Goal: Task Accomplishment & Management: Complete application form

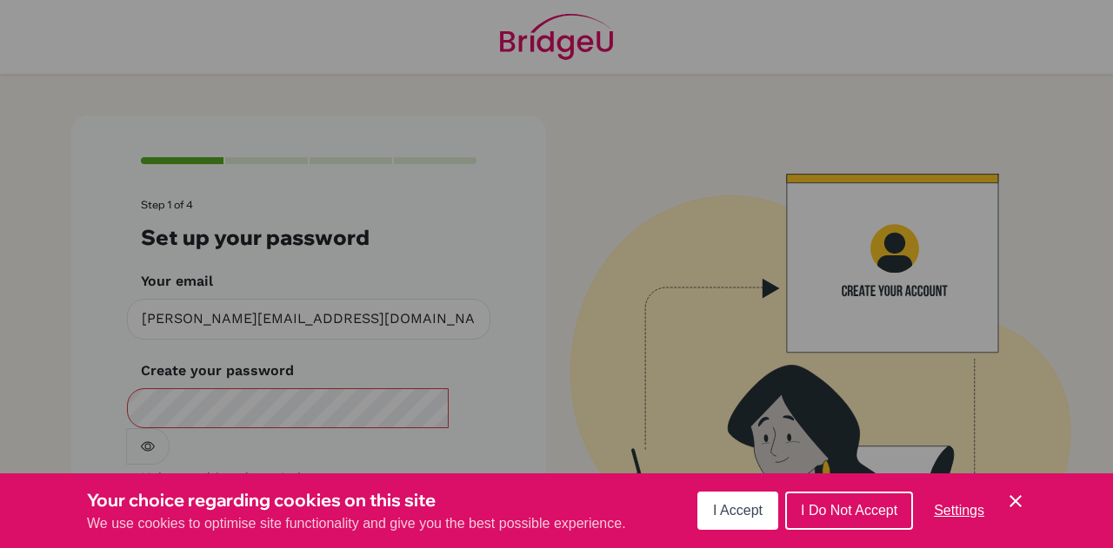
scroll to position [58, 0]
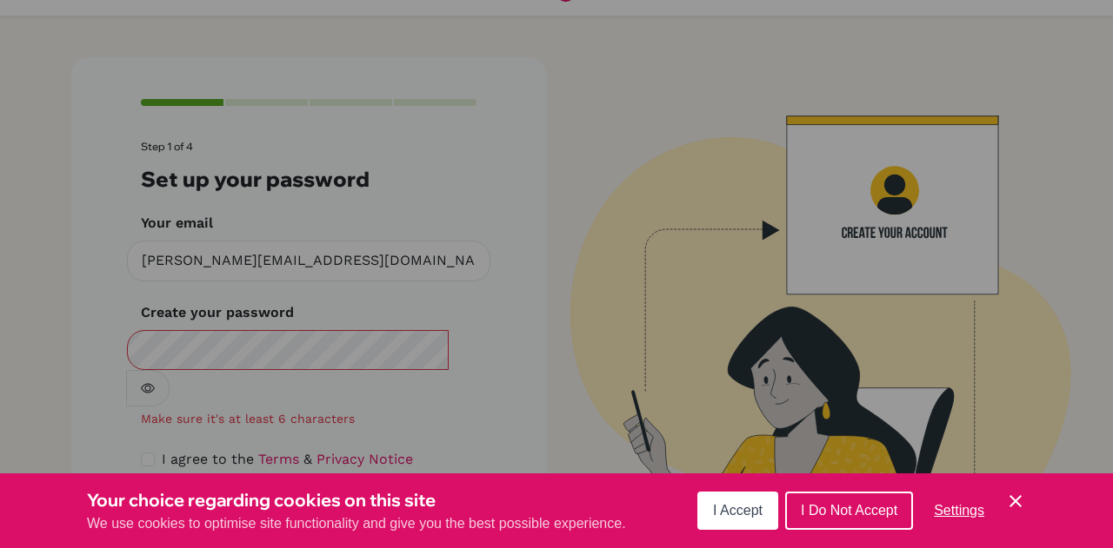
click at [721, 518] on span "I Accept" at bounding box center [738, 510] width 50 height 15
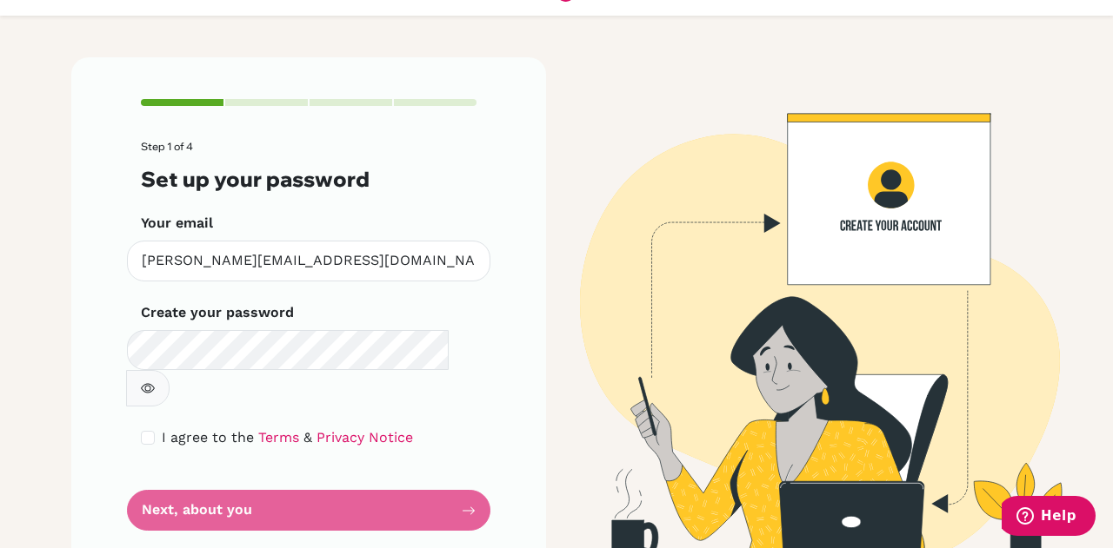
click at [243, 456] on form "Step 1 of 4 Set up your password Your email [PERSON_NAME][EMAIL_ADDRESS][DOMAIN…" at bounding box center [308, 336] width 335 height 390
click at [246, 471] on form "Step 1 of 4 Set up your password Your email richelle.tan@springfieldschool.onli…" at bounding box center [308, 336] width 335 height 390
click at [155, 382] on icon "button" at bounding box center [148, 389] width 14 height 14
click at [447, 467] on form "Step 1 of 4 Set up your password Your email richelle.tan@springfieldschool.onli…" at bounding box center [308, 336] width 335 height 390
click at [465, 474] on form "Step 1 of 4 Set up your password Your email richelle.tan@springfieldschool.onli…" at bounding box center [308, 336] width 335 height 390
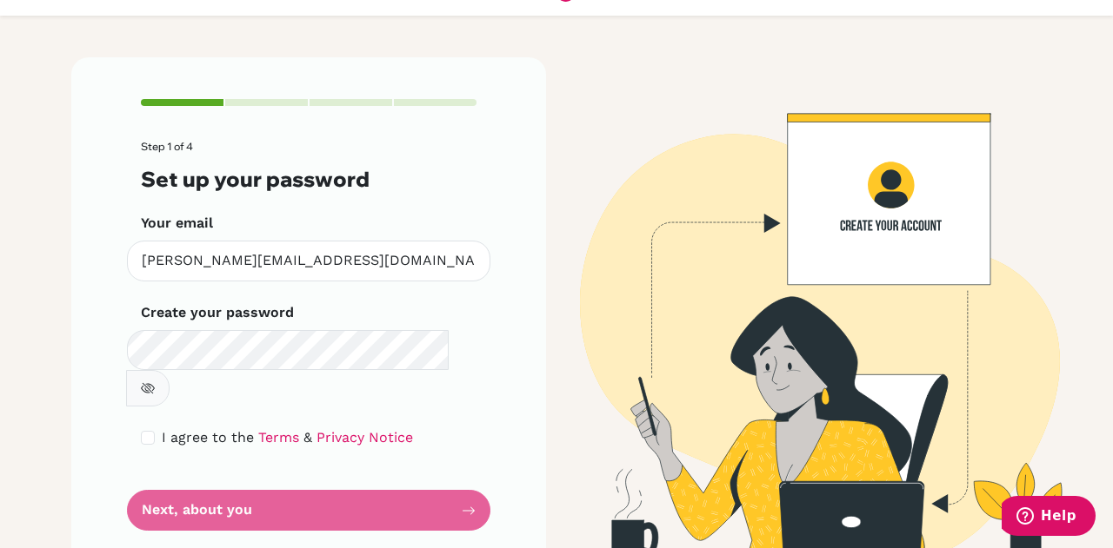
click at [488, 413] on div "Step 1 of 4 Set up your password Your email richelle.tan@springfieldschool.onli…" at bounding box center [308, 314] width 475 height 515
click at [262, 429] on link "Terms" at bounding box center [278, 437] width 41 height 17
drag, startPoint x: 443, startPoint y: 472, endPoint x: 485, endPoint y: 469, distance: 41.8
click at [485, 469] on div "Step 1 of 4 Set up your password Your email richelle.tan@springfieldschool.onli…" at bounding box center [308, 314] width 475 height 515
click at [457, 477] on form "Step 1 of 4 Set up your password Your email richelle.tan@springfieldschool.onli…" at bounding box center [308, 336] width 335 height 390
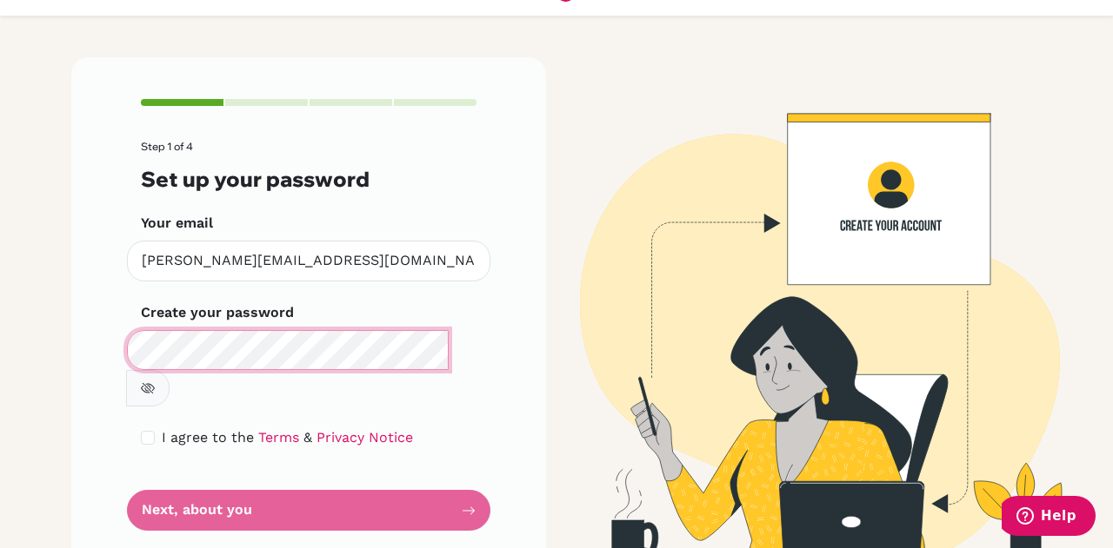
click at [71, 359] on div "Step 1 of 4 Set up your password Your email richelle.tan@springfieldschool.onli…" at bounding box center [308, 314] width 475 height 515
click at [175, 468] on form "Step 1 of 4 Set up your password Your email richelle.tan@springfieldschool.onli…" at bounding box center [308, 336] width 335 height 390
click at [168, 482] on form "Step 1 of 4 Set up your password Your email richelle.tan@springfieldschool.onli…" at bounding box center [308, 336] width 335 height 390
click at [160, 479] on form "Step 1 of 4 Set up your password Your email richelle.tan@springfieldschool.onli…" at bounding box center [308, 336] width 335 height 390
click at [50, 367] on main "Step 1 of 4 Set up your password Your email richelle.tan@springfieldschool.onli…" at bounding box center [556, 274] width 1113 height 548
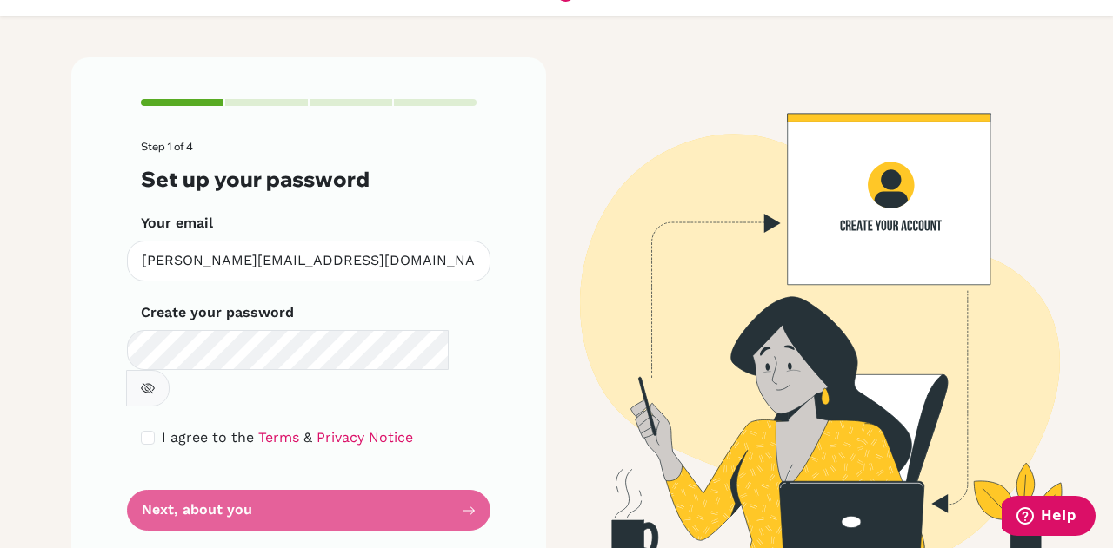
click at [288, 484] on form "Step 1 of 4 Set up your password Your email richelle.tan@springfieldschool.onli…" at bounding box center [308, 336] width 335 height 390
click at [292, 468] on form "Step 1 of 4 Set up your password Your email richelle.tan@springfieldschool.onli…" at bounding box center [308, 336] width 335 height 390
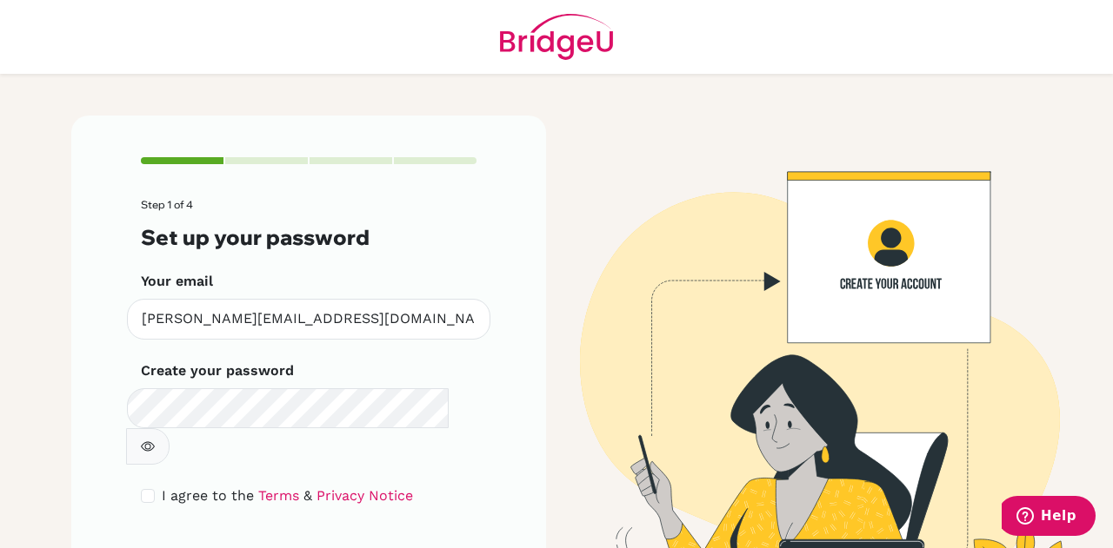
click at [155, 440] on icon "button" at bounding box center [148, 447] width 14 height 14
click at [418, 516] on form "Step 1 of 4 Set up your password Your email richelle.tan@springfieldschool.onli…" at bounding box center [308, 394] width 335 height 390
click at [461, 529] on form "Step 1 of 4 Set up your password Your email richelle.tan@springfieldschool.onli…" at bounding box center [308, 394] width 335 height 390
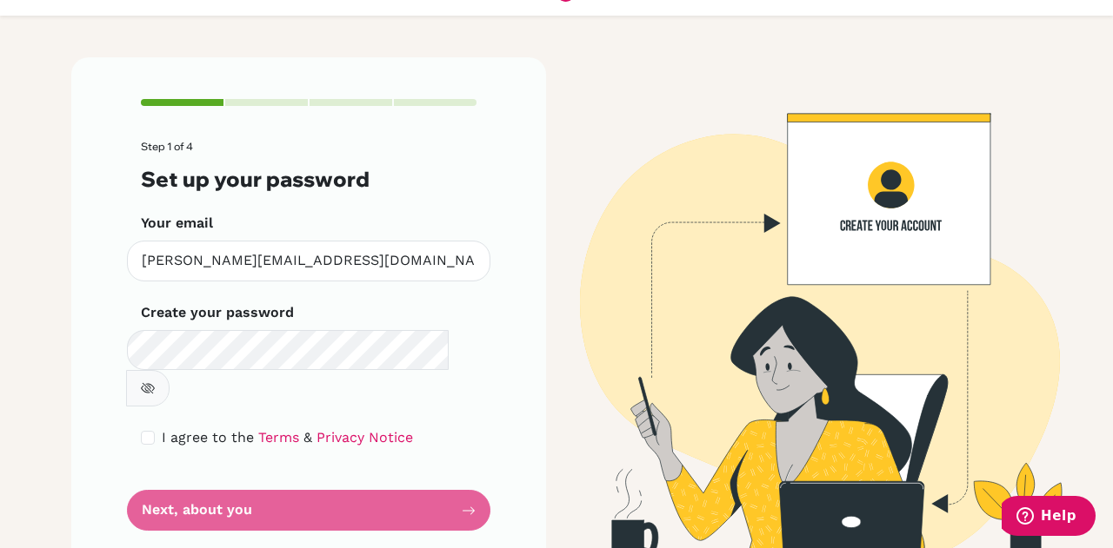
click at [454, 455] on form "Step 1 of 4 Set up your password Your email richelle.tan@springfieldschool.onli…" at bounding box center [308, 336] width 335 height 390
drag, startPoint x: 452, startPoint y: 503, endPoint x: 462, endPoint y: 477, distance: 28.1
click at [462, 477] on div "Step 1 of 4 Set up your password Your email richelle.tan@springfieldschool.onli…" at bounding box center [308, 314] width 475 height 515
click at [462, 477] on form "Step 1 of 4 Set up your password Your email richelle.tan@springfieldschool.onli…" at bounding box center [308, 336] width 335 height 390
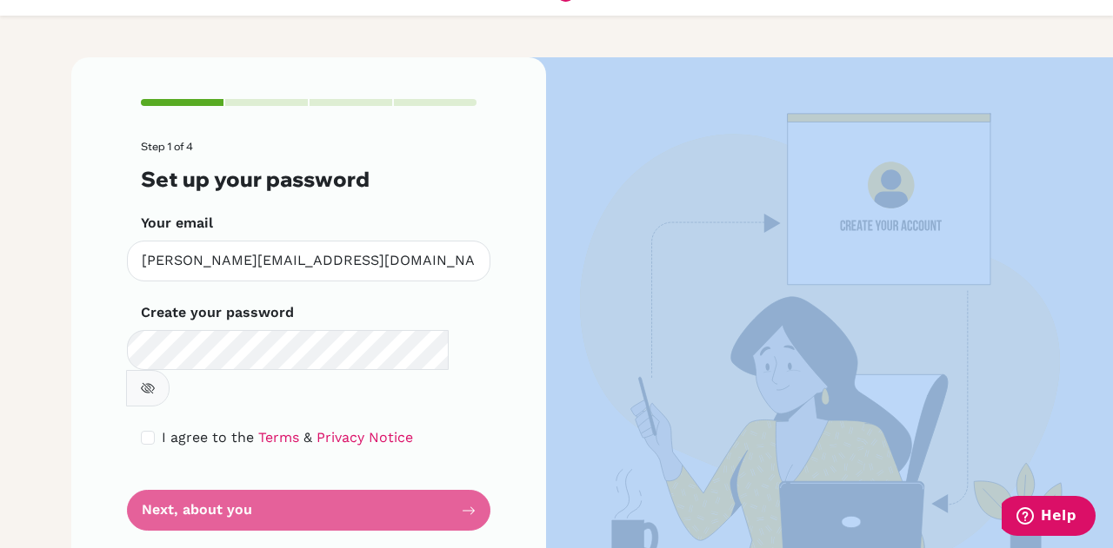
click at [462, 477] on form "Step 1 of 4 Set up your password Your email richelle.tan@springfieldschool.onli…" at bounding box center [308, 336] width 335 height 390
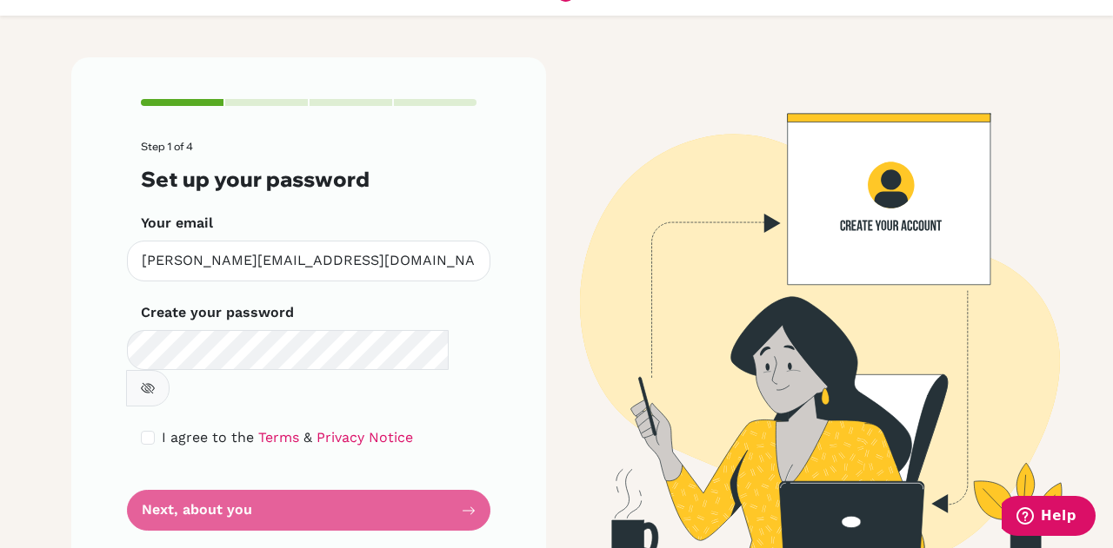
click at [462, 477] on form "Step 1 of 4 Set up your password Your email richelle.tan@springfieldschool.onli…" at bounding box center [308, 336] width 335 height 390
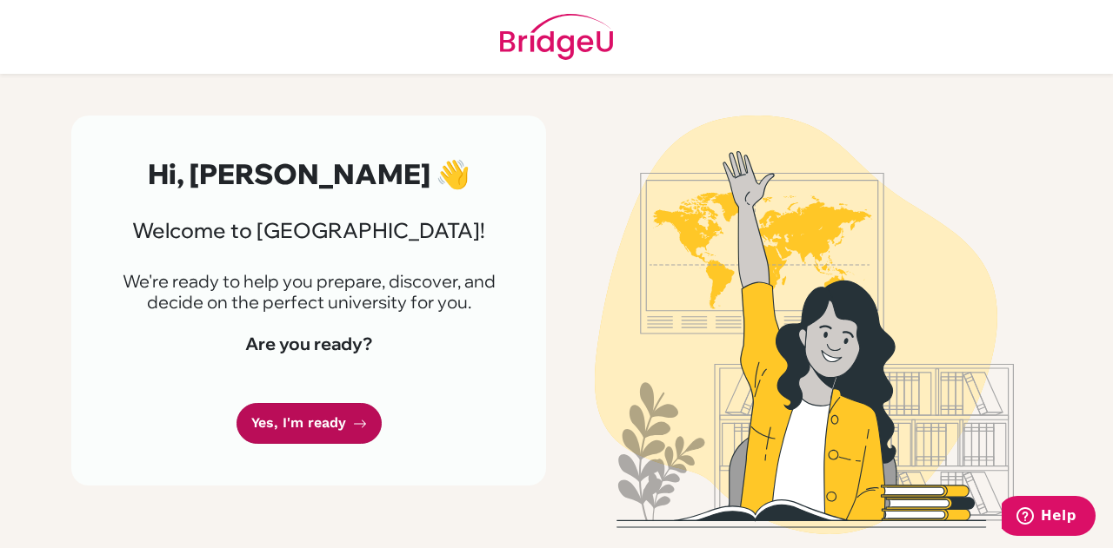
click at [344, 428] on link "Yes, I'm ready" at bounding box center [308, 423] width 145 height 41
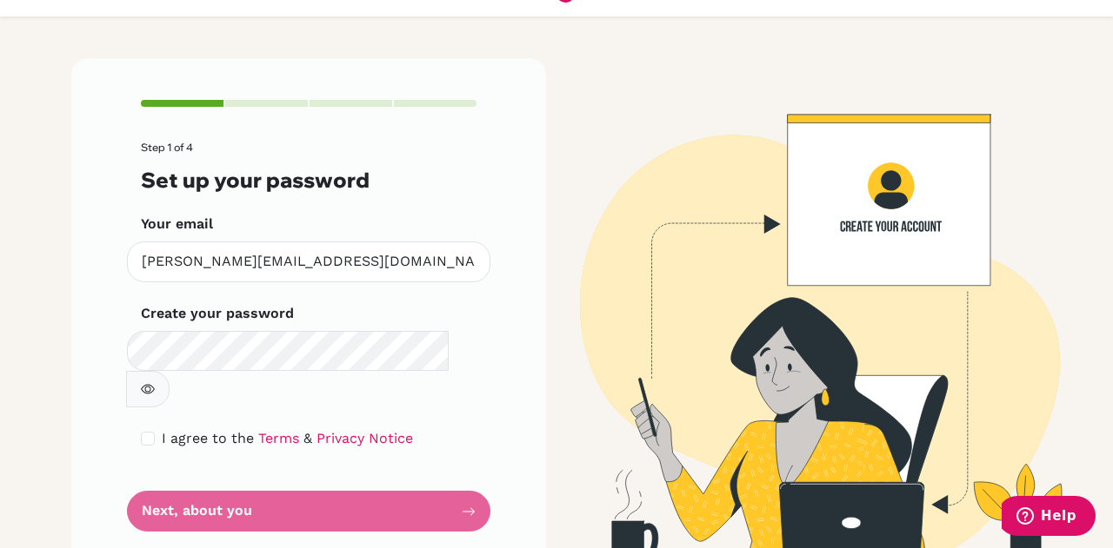
scroll to position [58, 0]
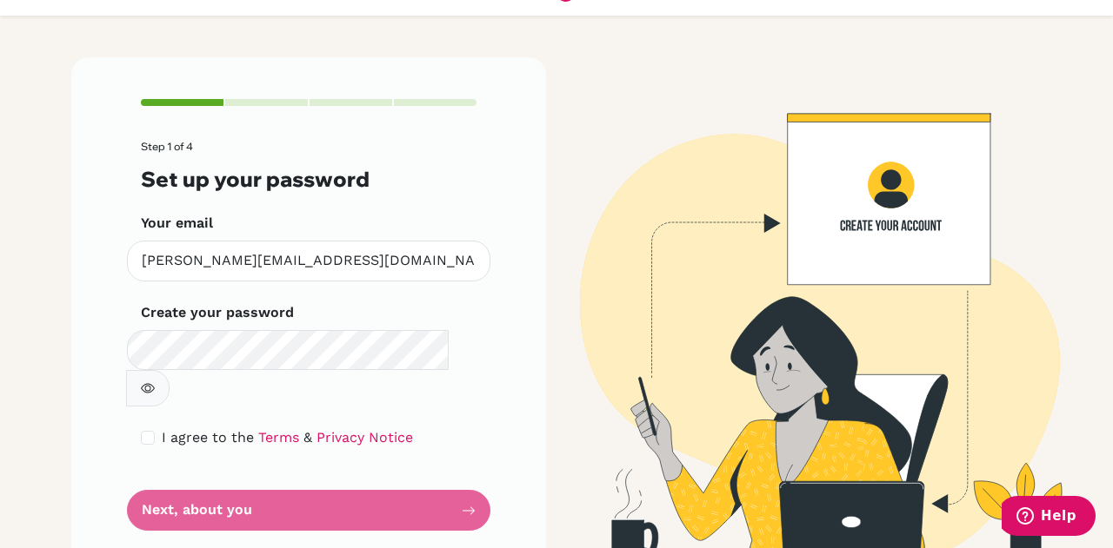
click at [155, 382] on icon "button" at bounding box center [148, 389] width 14 height 14
click at [169, 370] on button "button" at bounding box center [147, 388] width 43 height 37
click at [155, 382] on icon "button" at bounding box center [148, 389] width 14 height 14
click at [418, 482] on form "Step 1 of 4 Set up your password Your email richelle.tan@springfieldschool.onli…" at bounding box center [308, 336] width 335 height 390
click at [181, 489] on form "Step 1 of 4 Set up your password Your email richelle.tan@springfieldschool.onli…" at bounding box center [308, 336] width 335 height 390
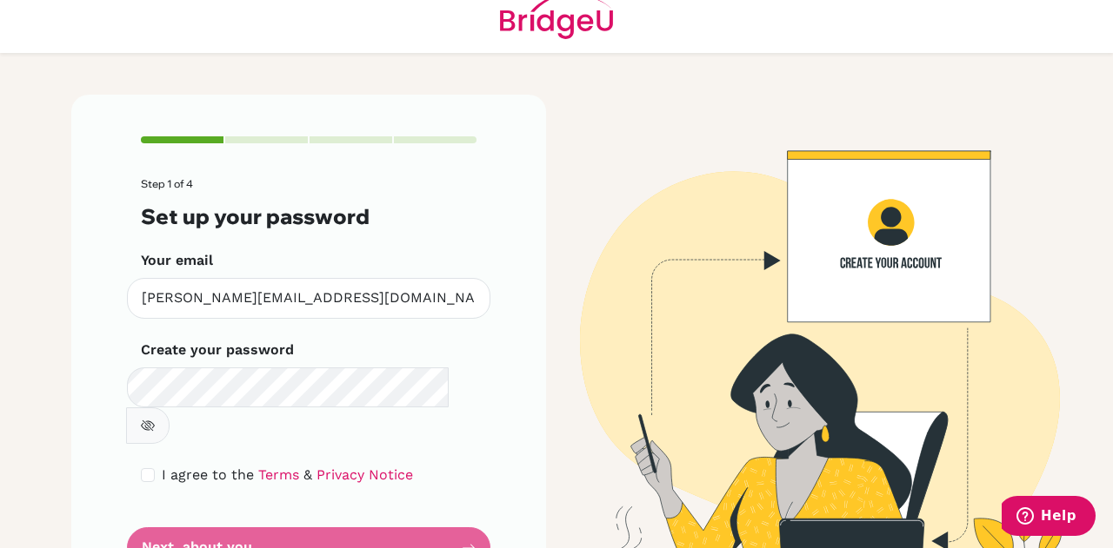
scroll to position [0, 0]
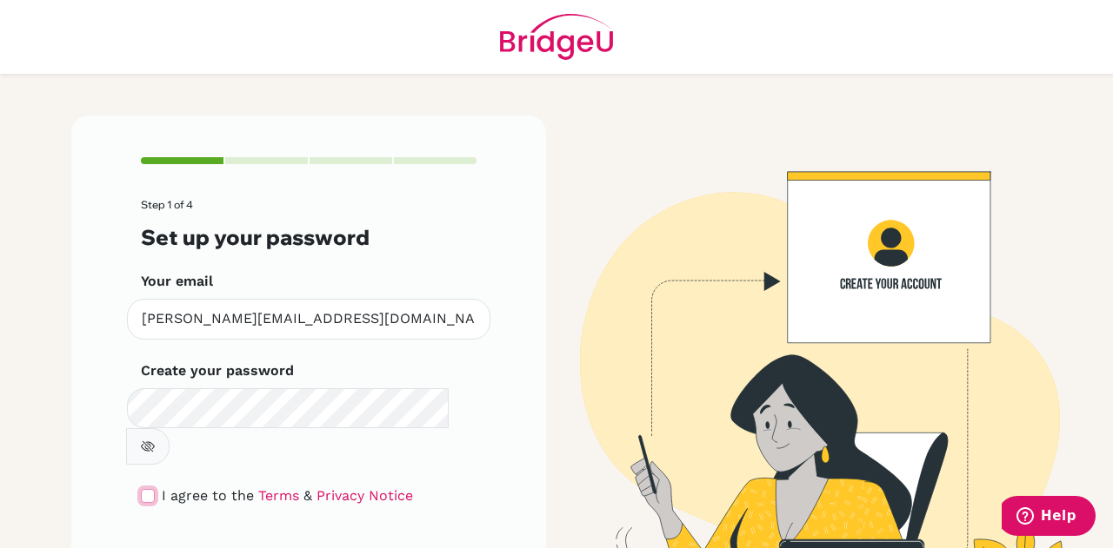
click at [141, 489] on input "checkbox" at bounding box center [148, 496] width 14 height 14
checkbox input "true"
